Goal: Information Seeking & Learning: Get advice/opinions

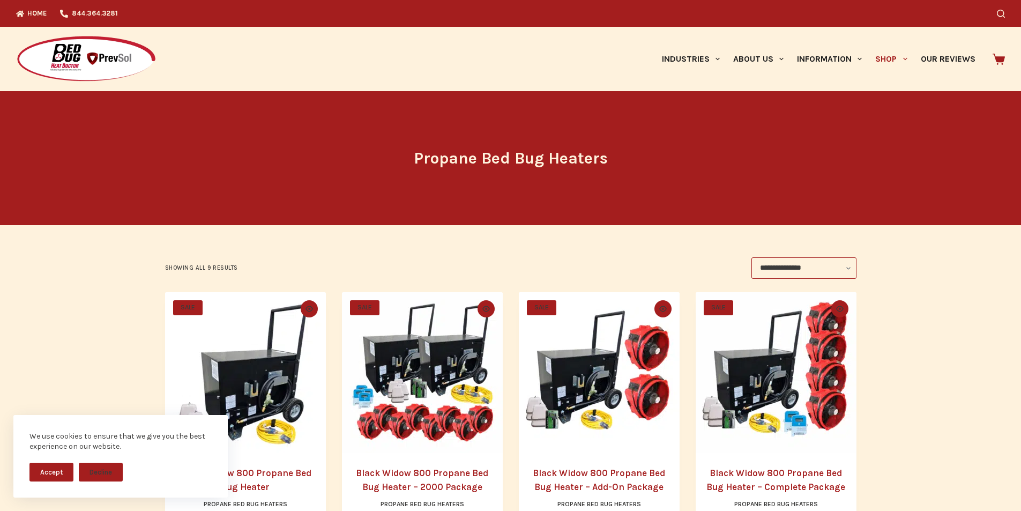
click at [615, 351] on img "Black Widow 800 Propane Bed Bug Heater - Add-On Package" at bounding box center [599, 372] width 161 height 161
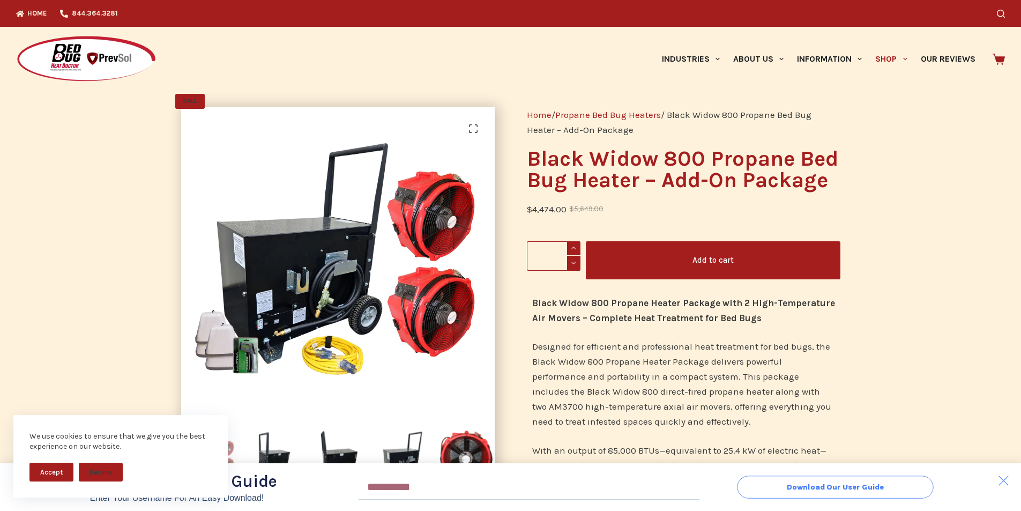
click at [767, 484] on span "Download Our User Guide" at bounding box center [835, 487] width 157 height 8
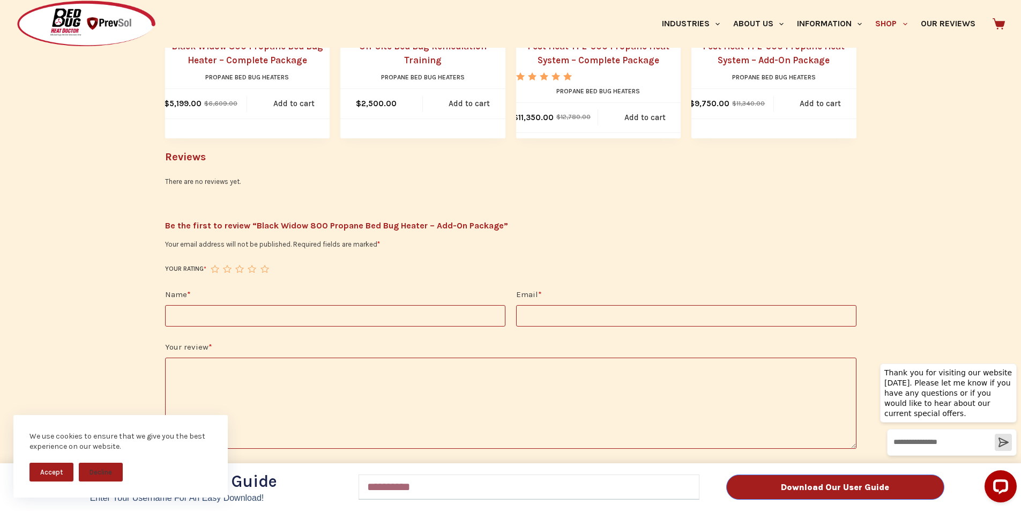
scroll to position [1519, 0]
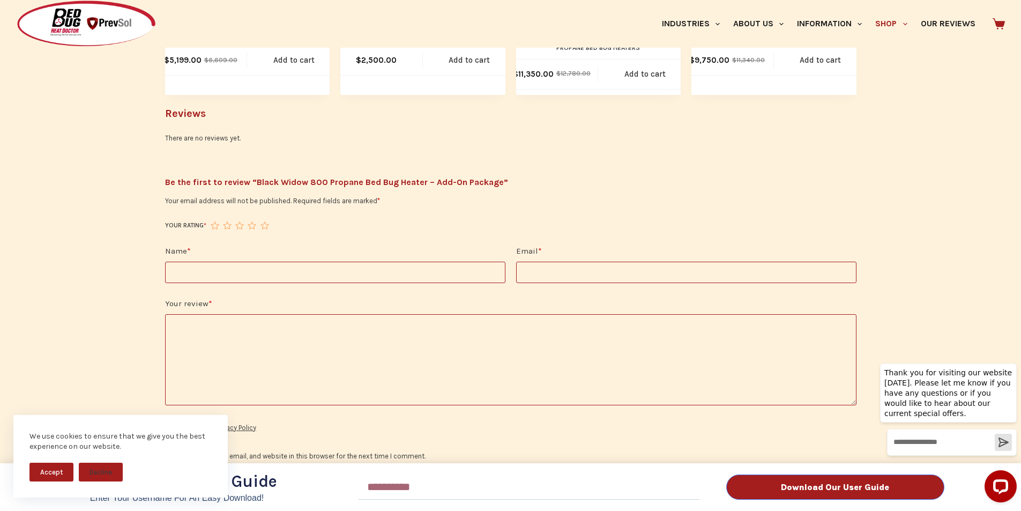
click at [499, 353] on div "Download Our User Guide Enter Your Username for an Easy Download! Email Downloa…" at bounding box center [510, 255] width 1021 height 511
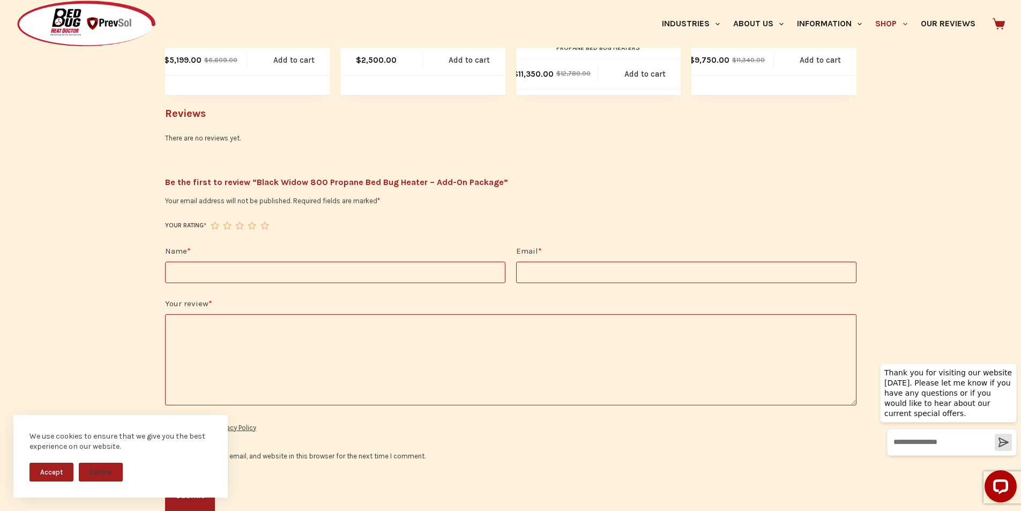
scroll to position [1754, 0]
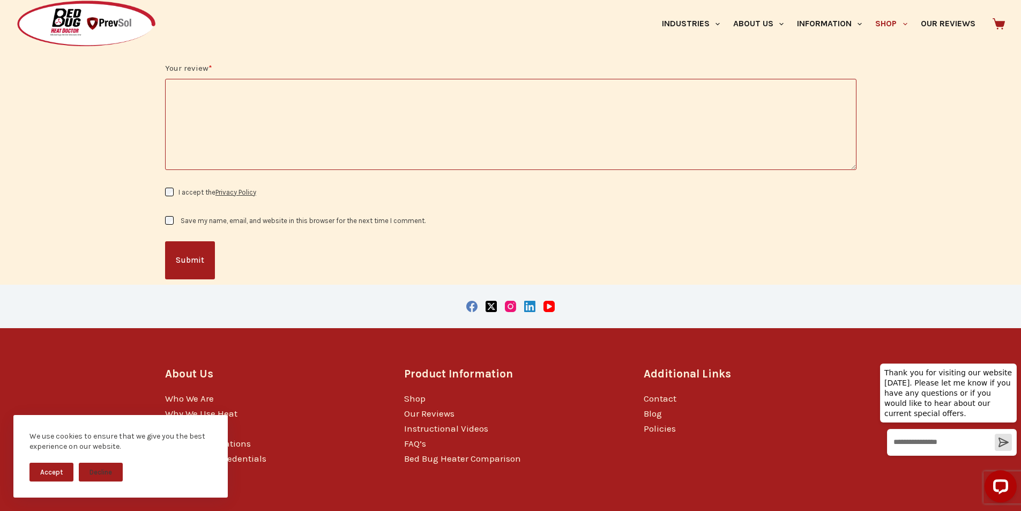
click at [1011, 490] on button "Open LiveChat chat widget" at bounding box center [1001, 486] width 32 height 32
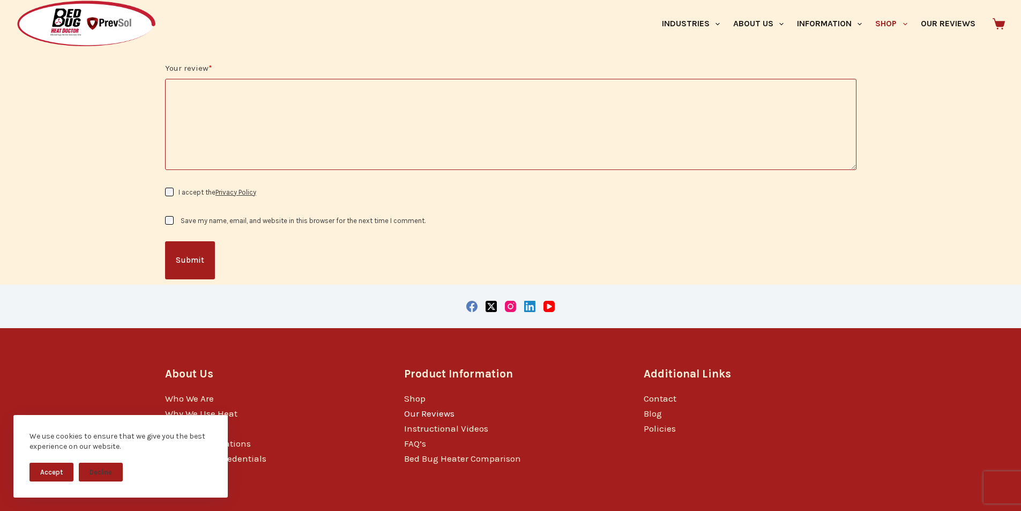
click at [410, 408] on link "Our Reviews" at bounding box center [429, 413] width 50 height 11
